Goal: Task Accomplishment & Management: Complete application form

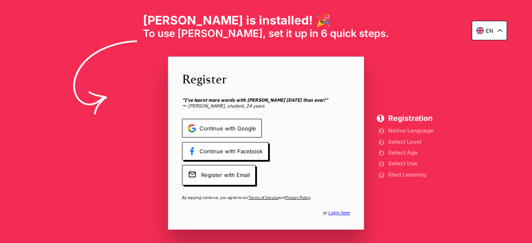
click at [248, 126] on span "Continue with Google" at bounding box center [222, 128] width 80 height 19
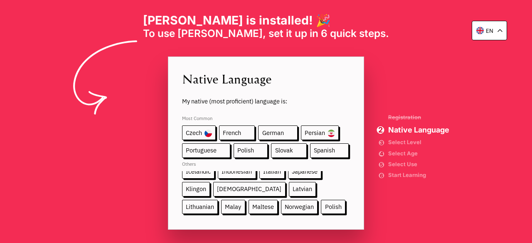
scroll to position [78, 0]
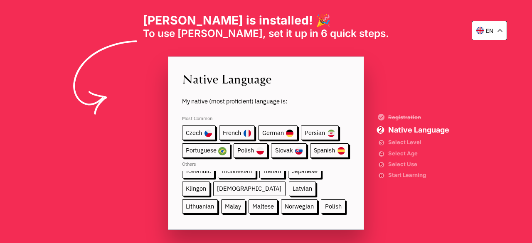
click at [235, 182] on span "[DEMOGRAPHIC_DATA]" at bounding box center [249, 189] width 72 height 15
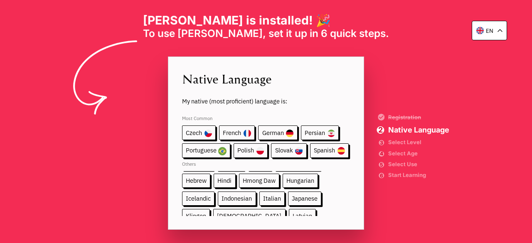
scroll to position [49, 0]
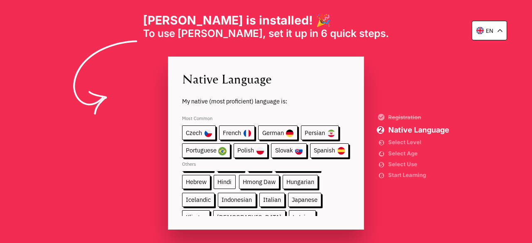
click at [233, 184] on span "Hindi" at bounding box center [225, 182] width 22 height 15
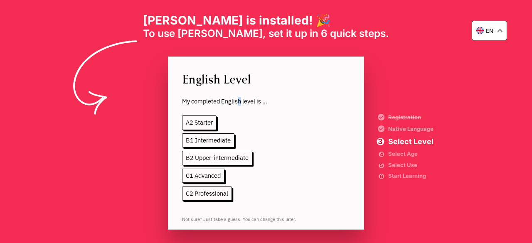
click at [241, 101] on span "My completed English level is ..." at bounding box center [266, 97] width 168 height 18
click at [242, 160] on span "B2 Upper-intermediate" at bounding box center [217, 158] width 70 height 15
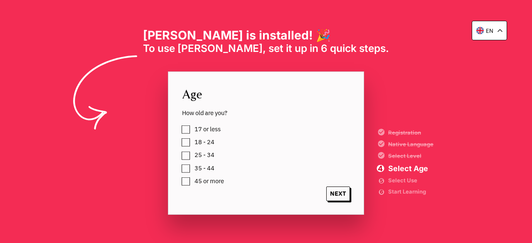
click at [192, 132] on label "17 or less" at bounding box center [206, 129] width 29 height 11
click at [331, 194] on span "NEXT" at bounding box center [338, 194] width 24 height 15
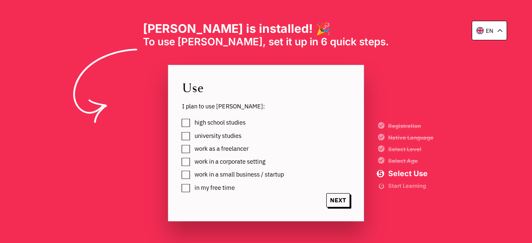
click at [210, 188] on span "in my free time" at bounding box center [215, 188] width 40 height 7
click at [206, 125] on span "high school studies" at bounding box center [220, 122] width 51 height 7
click at [330, 199] on span "NEXT" at bounding box center [338, 200] width 24 height 15
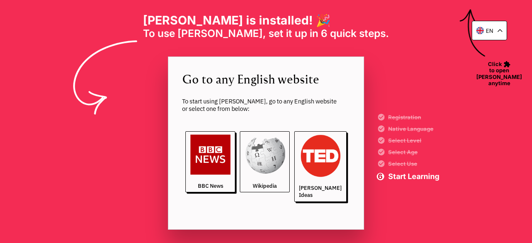
click at [282, 151] on img at bounding box center [265, 155] width 40 height 40
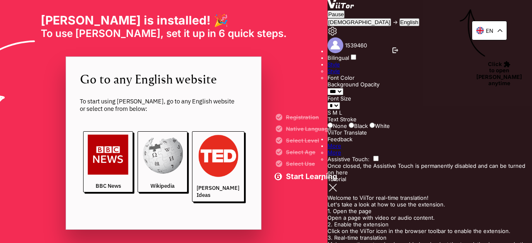
click at [328, 183] on img at bounding box center [333, 188] width 11 height 11
